Goal: Information Seeking & Learning: Find specific page/section

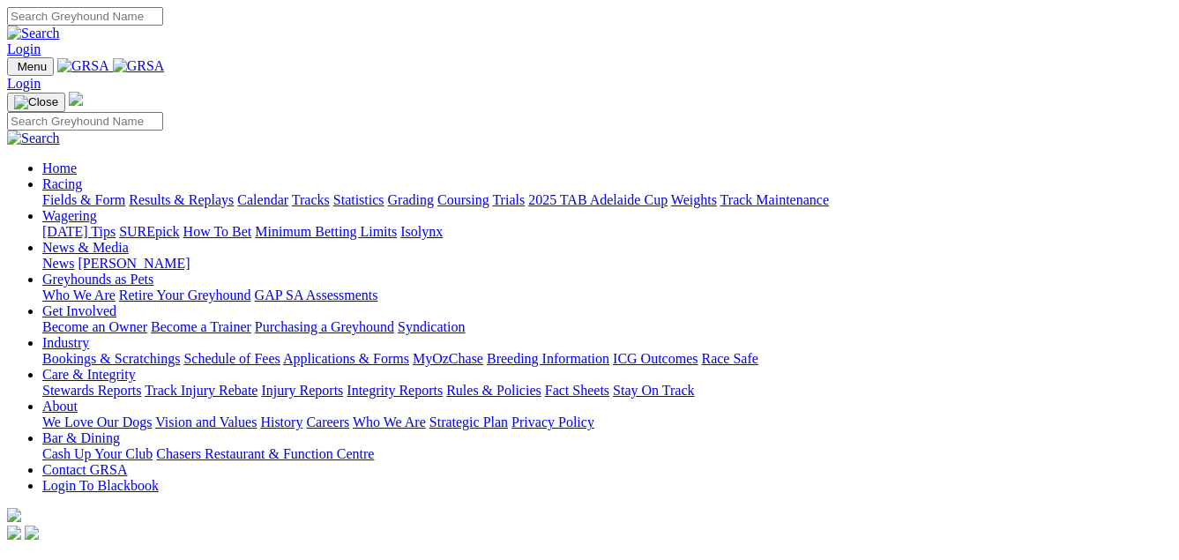
scroll to position [353, 0]
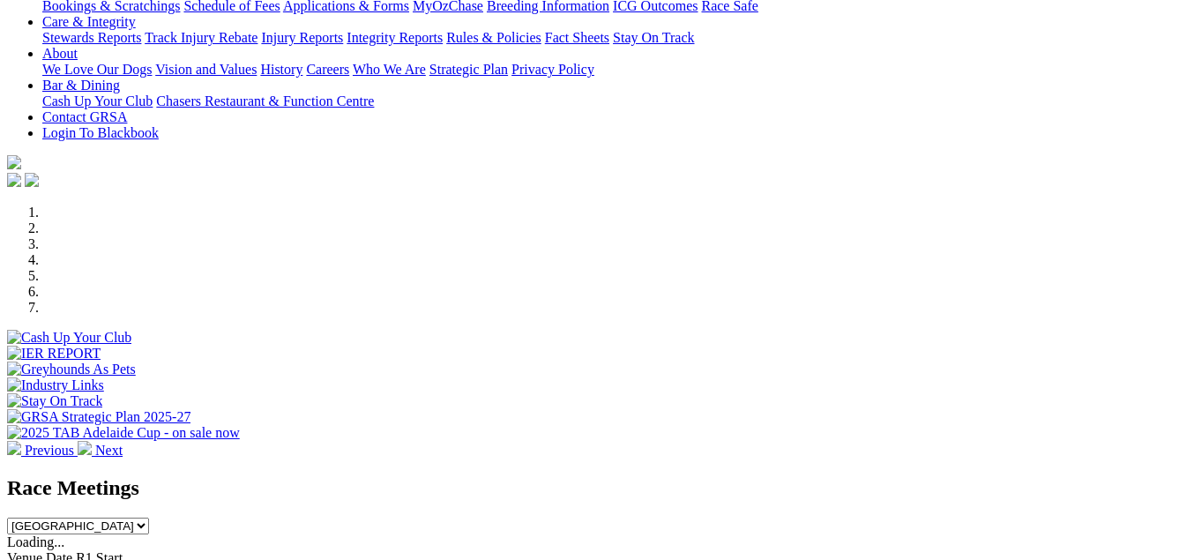
click at [149, 518] on select "[GEOGRAPHIC_DATA] [GEOGRAPHIC_DATA] [GEOGRAPHIC_DATA] [GEOGRAPHIC_DATA] [GEOGRA…" at bounding box center [78, 526] width 142 height 17
select select "VIC"
click at [149, 518] on select "[GEOGRAPHIC_DATA] [GEOGRAPHIC_DATA] [GEOGRAPHIC_DATA] [GEOGRAPHIC_DATA] [GEOGRA…" at bounding box center [78, 526] width 142 height 17
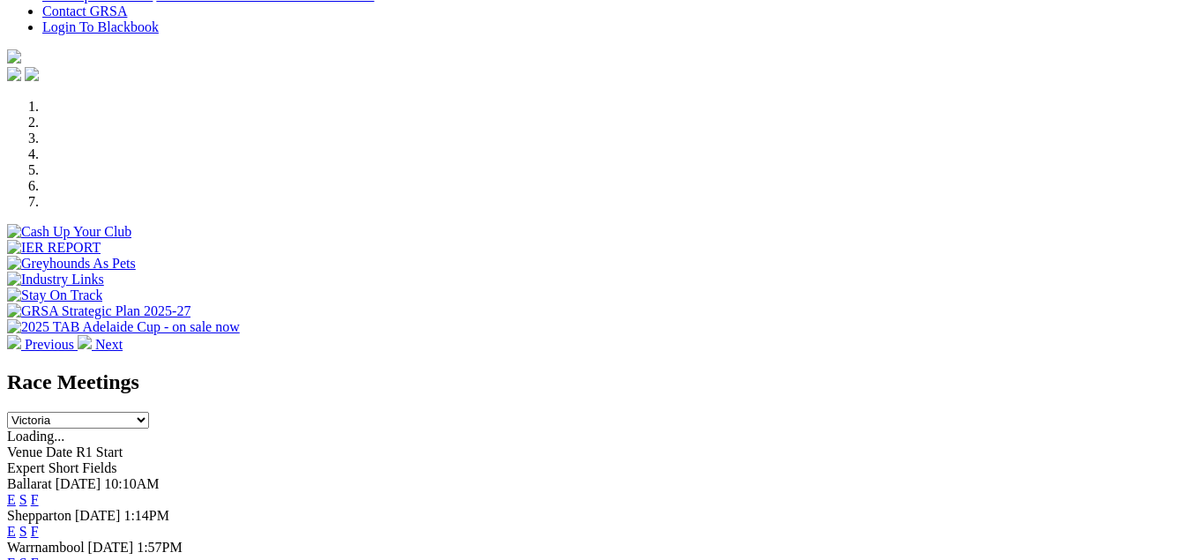
scroll to position [794, 0]
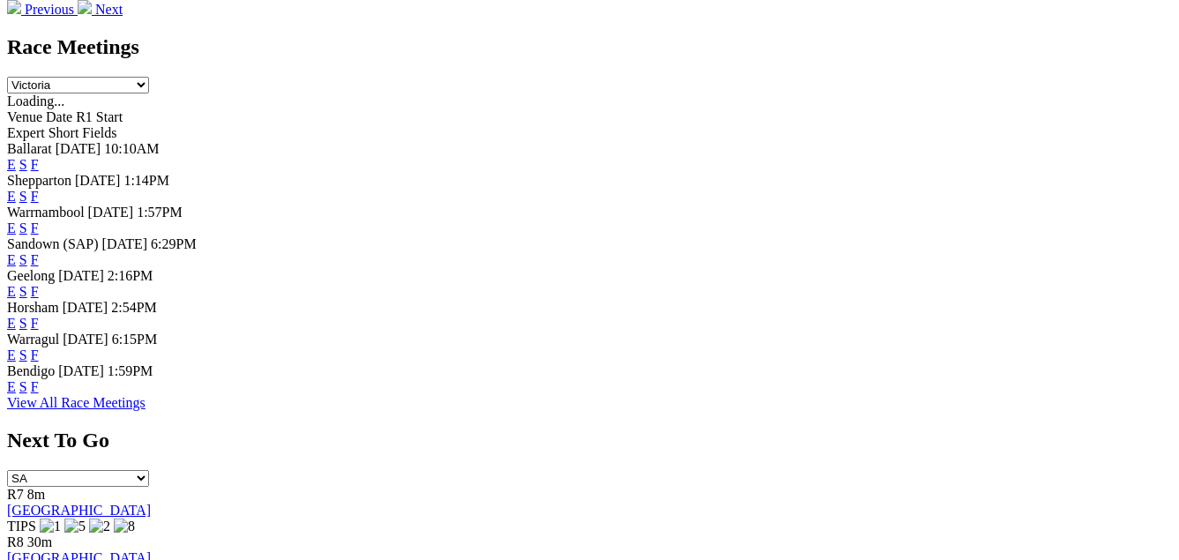
click at [39, 394] on link "F" at bounding box center [35, 386] width 8 height 15
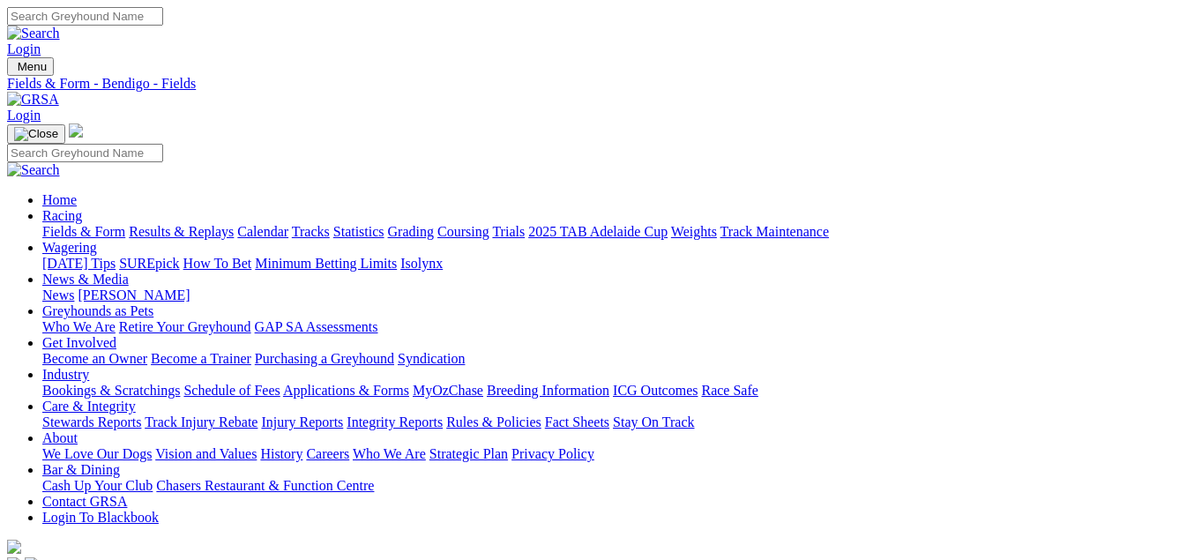
select select "[GEOGRAPHIC_DATA]"
select select "QLD"
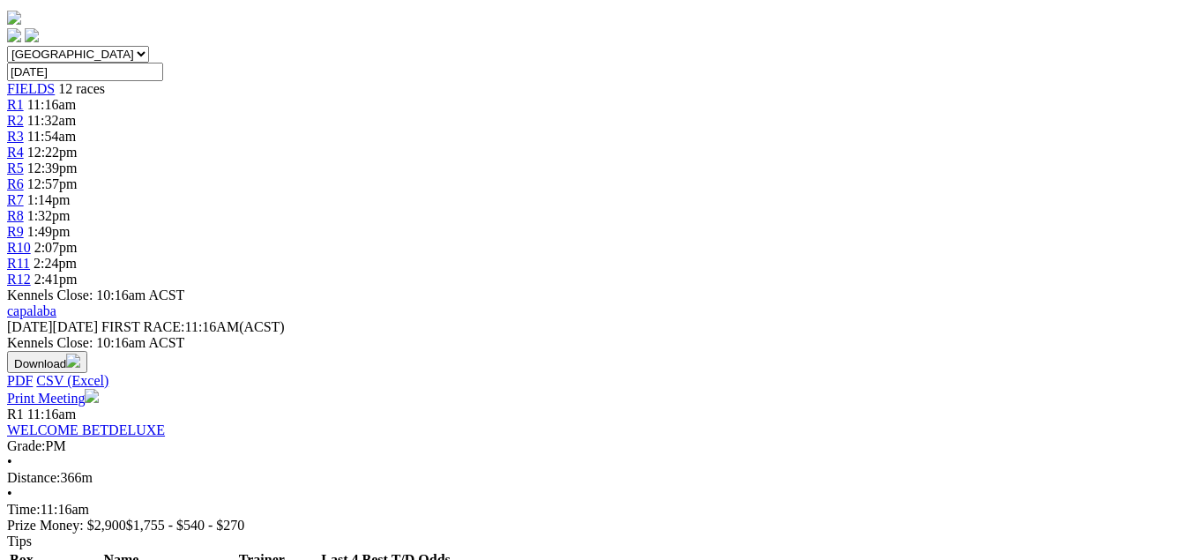
scroll to position [1058, 0]
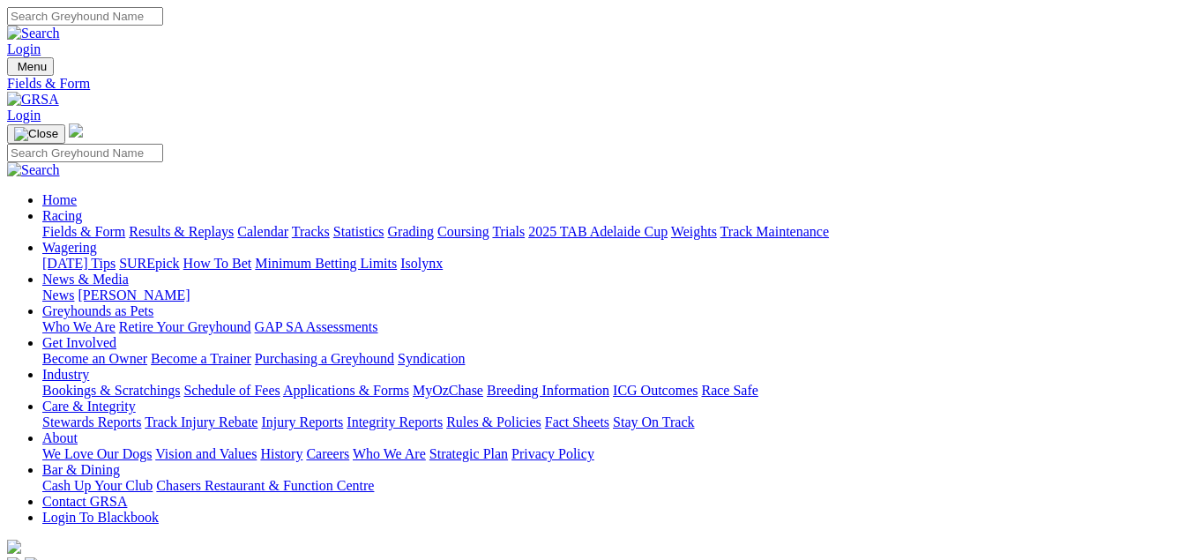
select select "VIC"
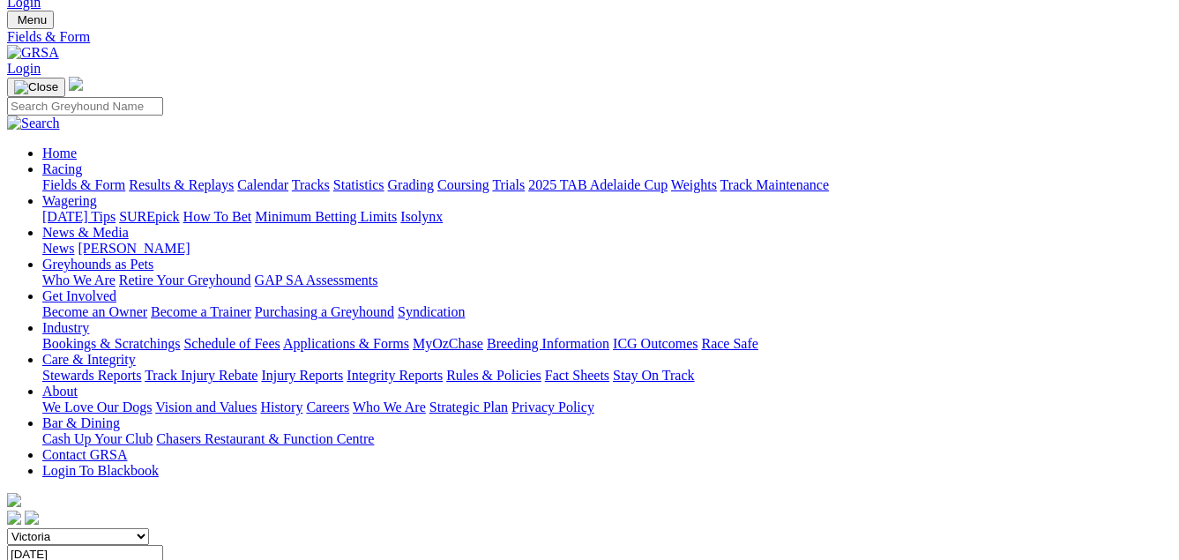
scroll to position [88, 0]
